Goal: Information Seeking & Learning: Learn about a topic

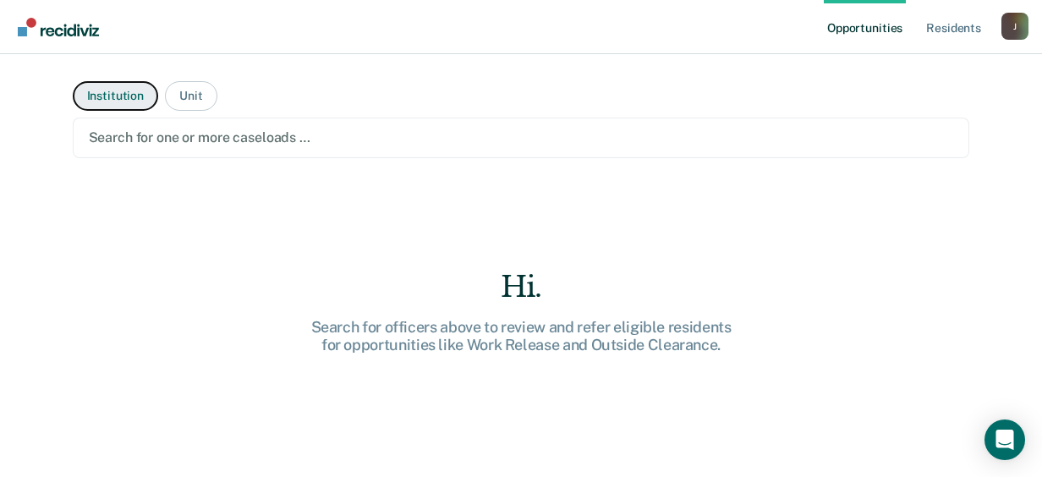
click at [98, 101] on button "Institution" at bounding box center [115, 96] width 85 height 30
click at [152, 140] on div at bounding box center [521, 137] width 865 height 19
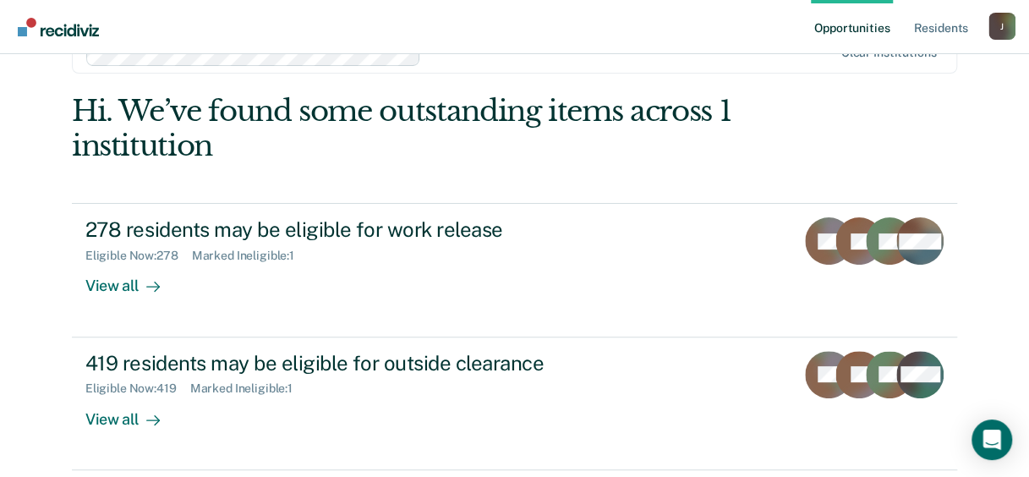
scroll to position [144, 0]
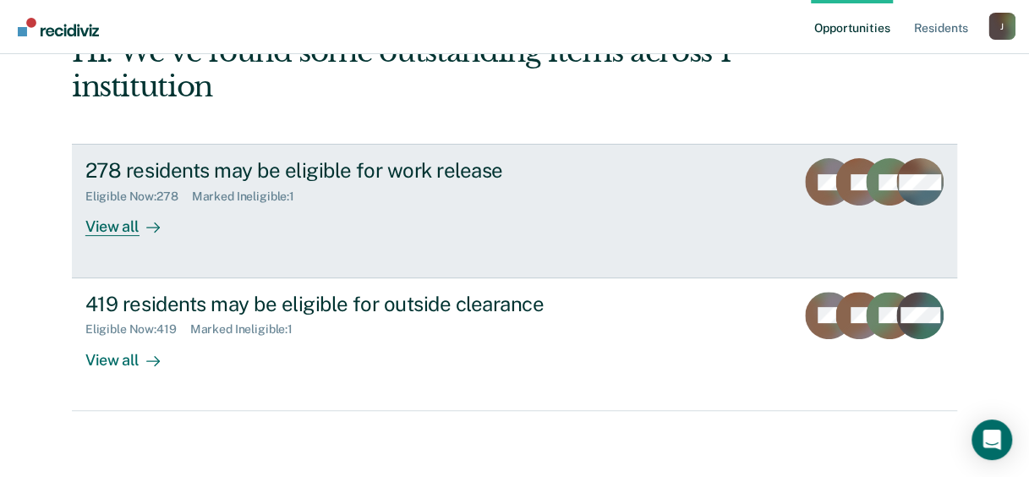
click at [140, 217] on div at bounding box center [150, 226] width 20 height 19
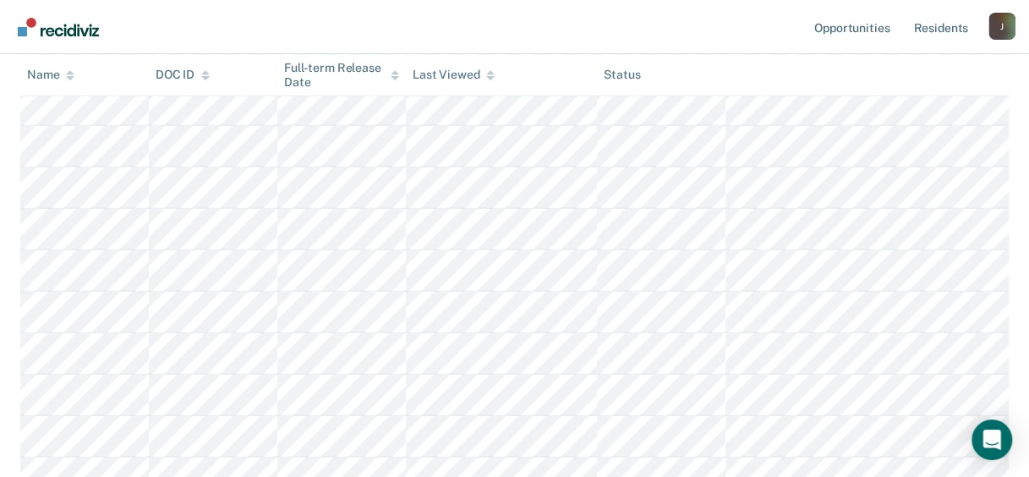
scroll to position [11517, 0]
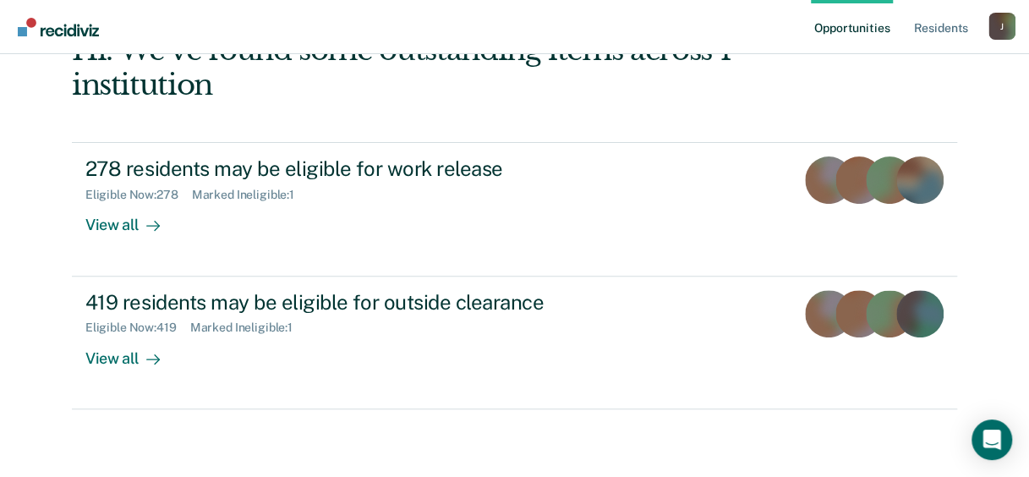
scroll to position [144, 0]
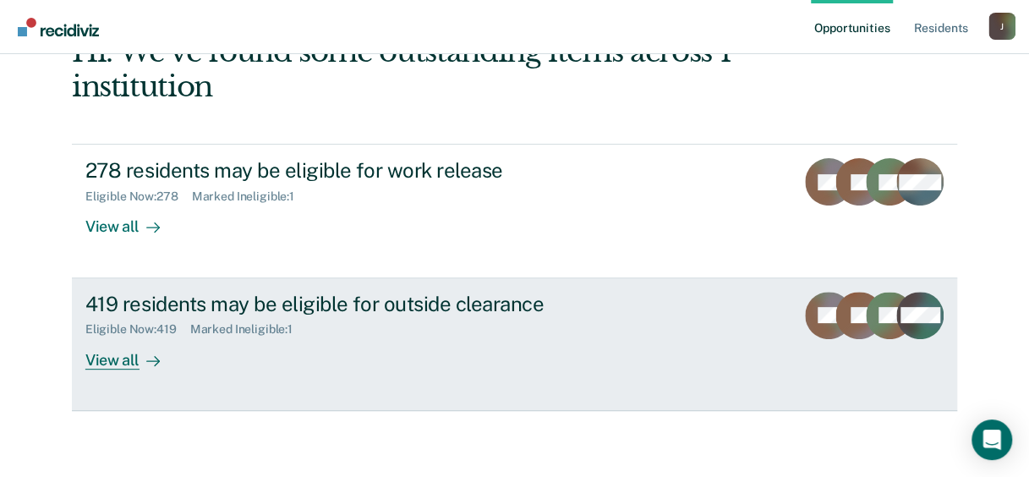
click at [354, 301] on div "419 residents may be eligible for outside clearance" at bounding box center [382, 304] width 594 height 25
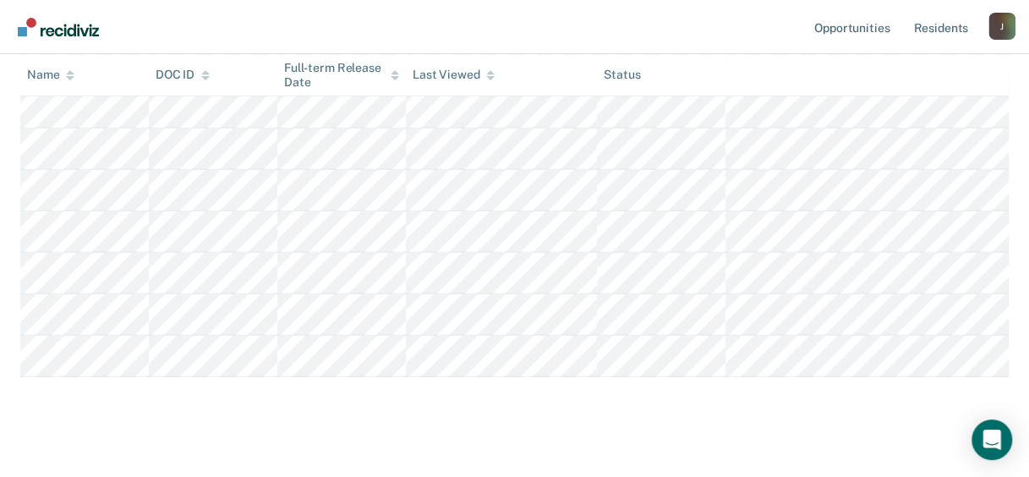
scroll to position [17360, 0]
